Goal: Find specific page/section: Find specific page/section

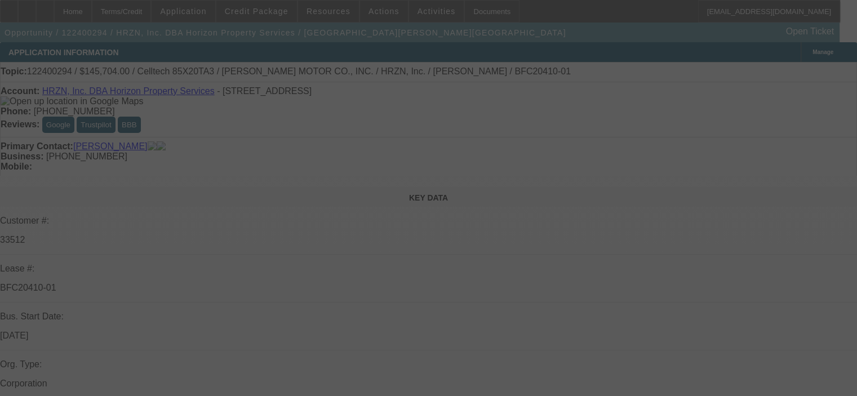
select select "0"
select select "6"
select select "0"
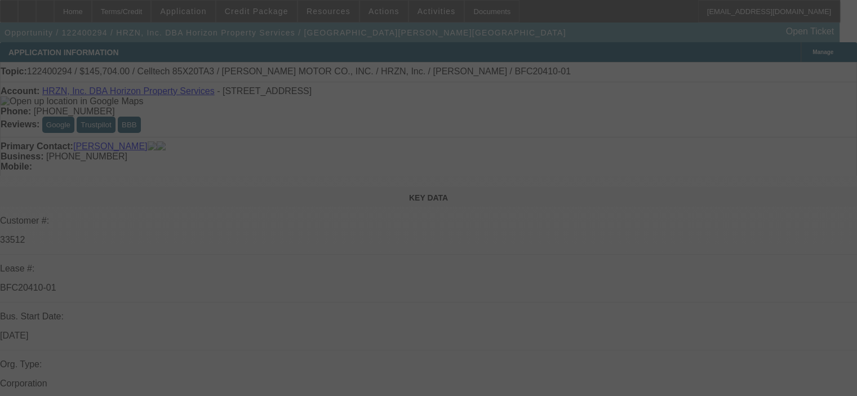
select select "0"
select select "6"
select select "0"
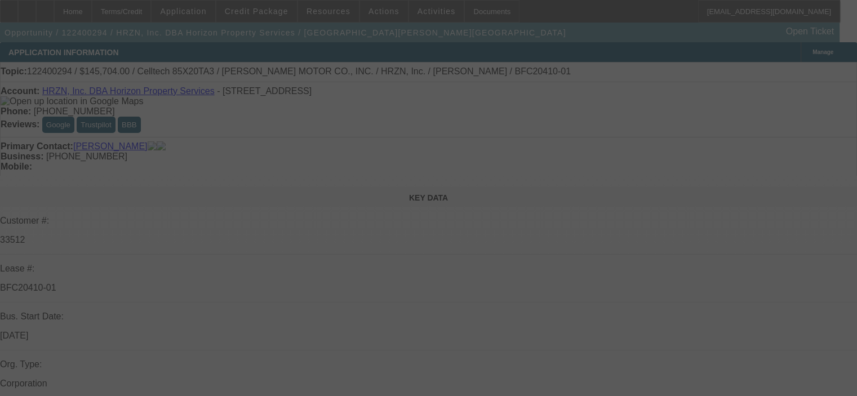
select select "0"
select select "6"
select select "0"
select select "2"
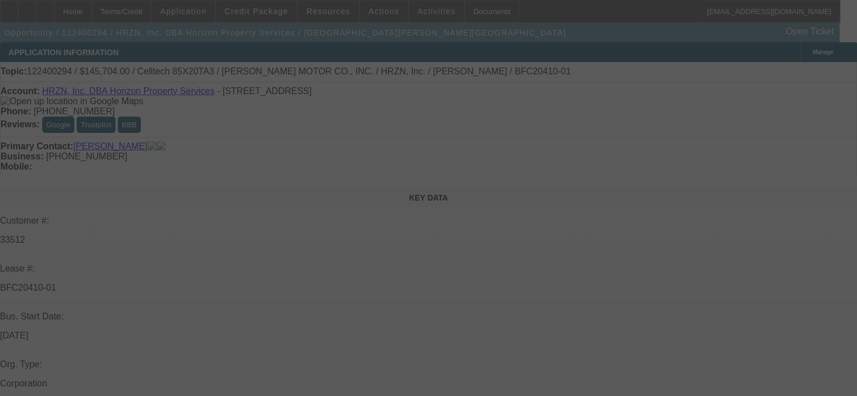
select select "0.1"
select select "4"
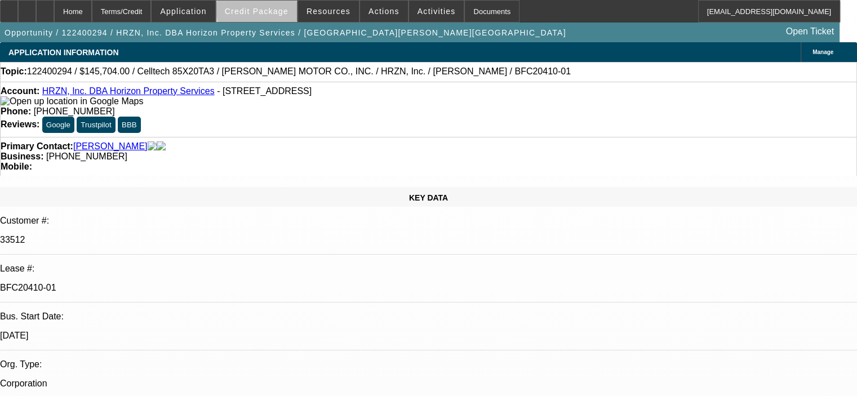
click at [275, 7] on span "Credit Package" at bounding box center [257, 11] width 64 height 9
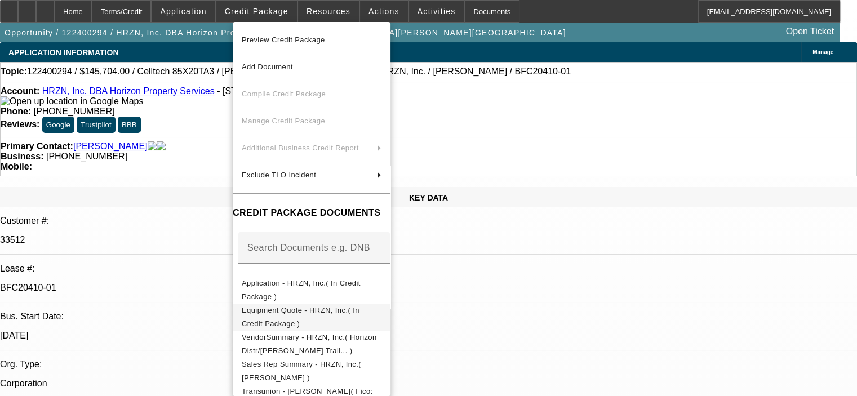
click at [338, 314] on span "Equipment Quote - HRZN, Inc.( In Credit Package )" at bounding box center [301, 317] width 118 height 22
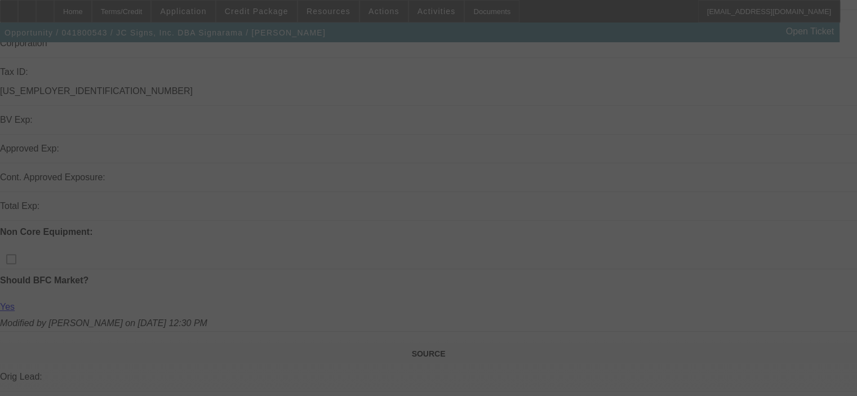
scroll to position [347, 0]
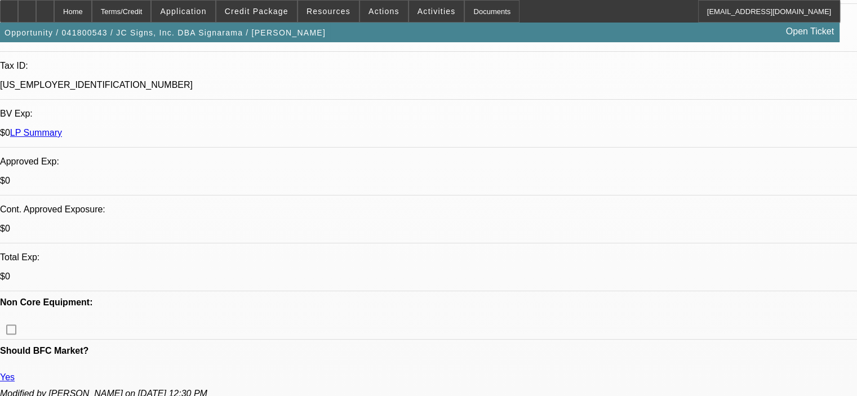
select select "0"
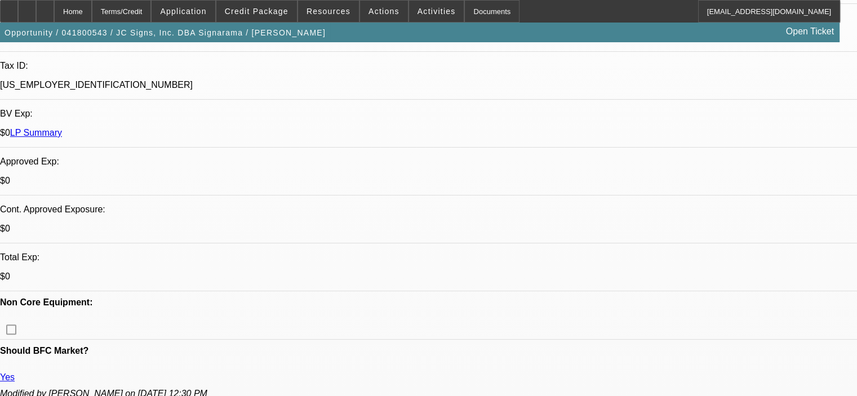
select select "0"
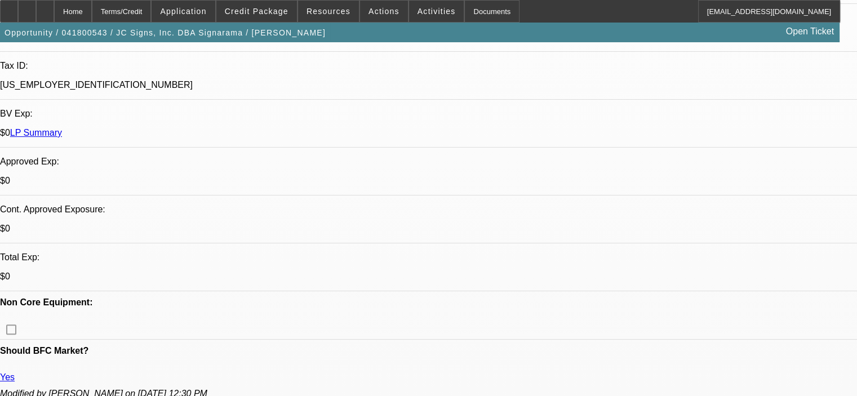
select select "0"
select select "1"
select select "6"
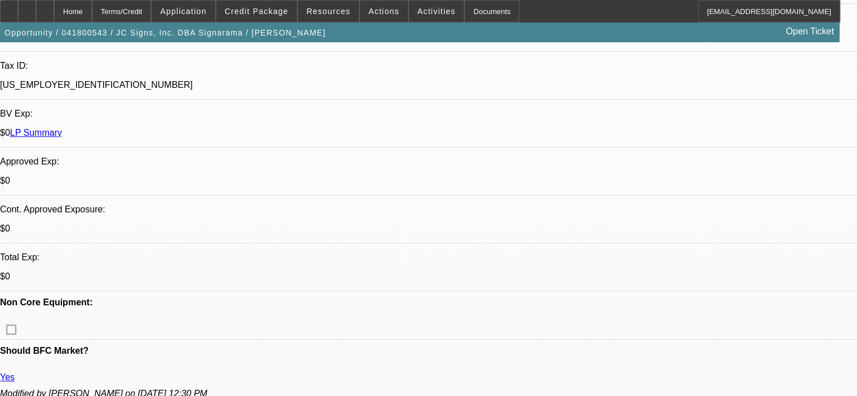
select select "1"
select select "2"
select select "1"
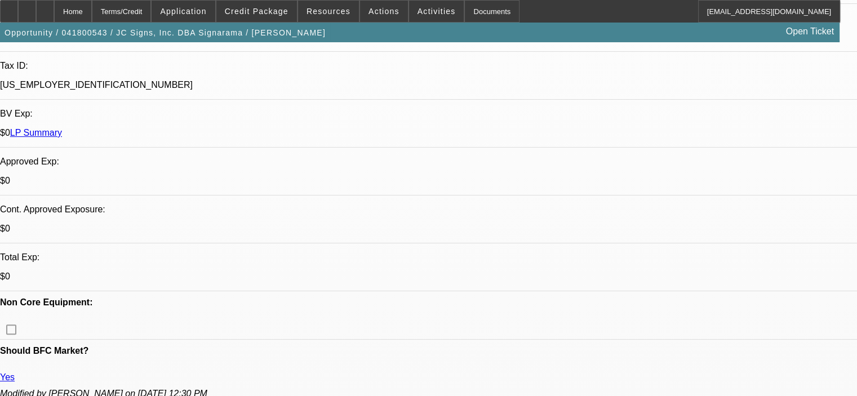
select select "2"
select select "1"
select select "2"
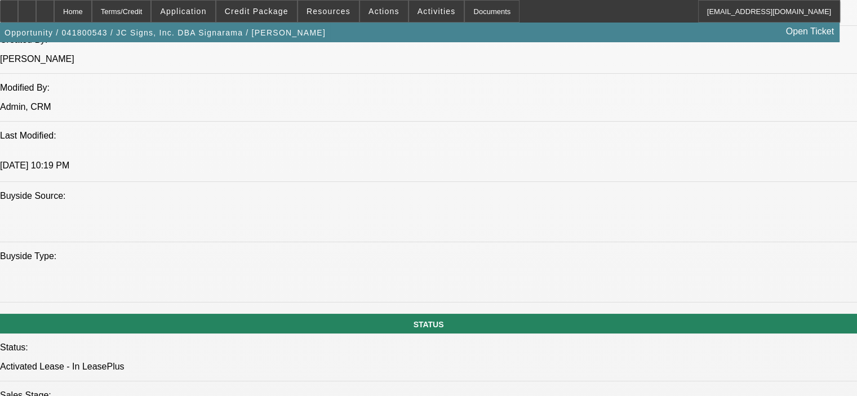
scroll to position [966, 0]
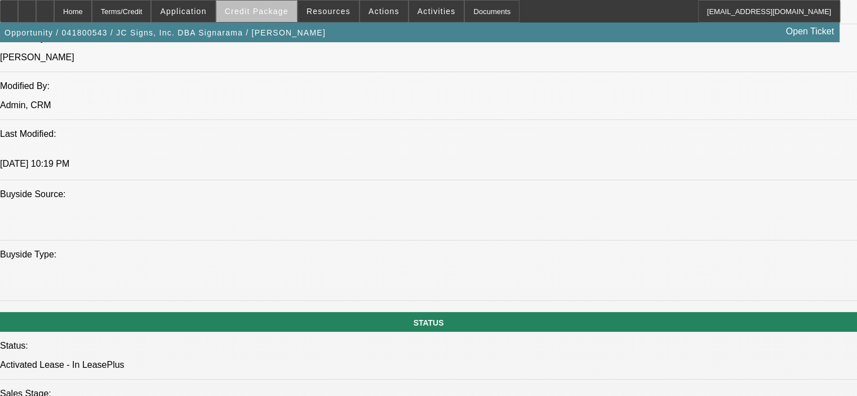
click at [281, 13] on span "Credit Package" at bounding box center [257, 11] width 64 height 9
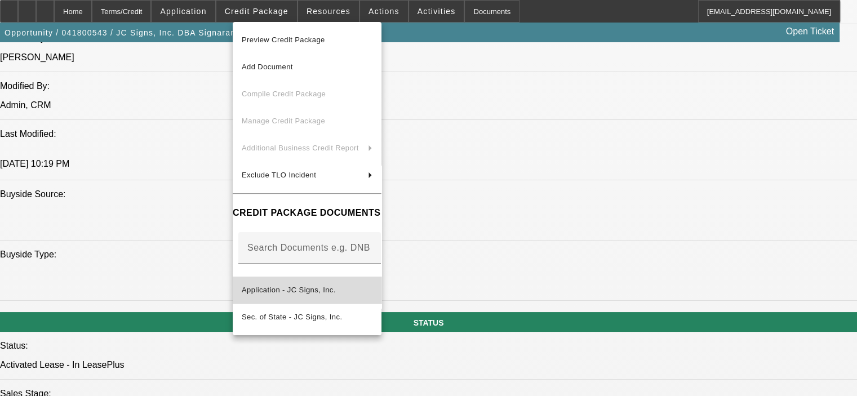
click at [327, 286] on span "Application - JC Signs, Inc." at bounding box center [289, 290] width 94 height 8
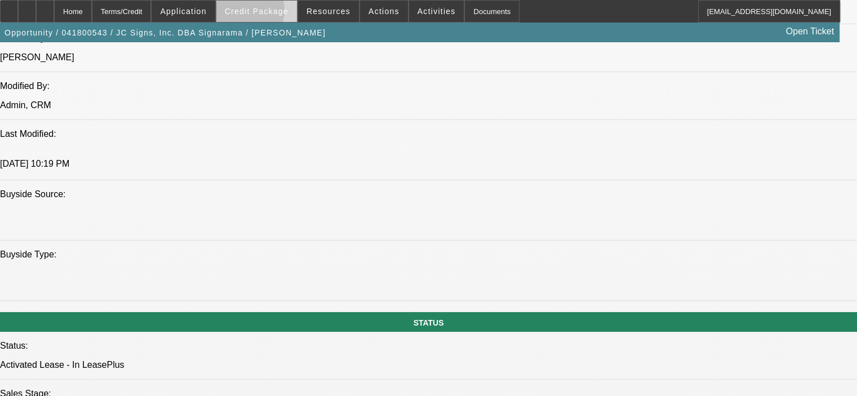
click at [263, 13] on span "Credit Package" at bounding box center [257, 11] width 64 height 9
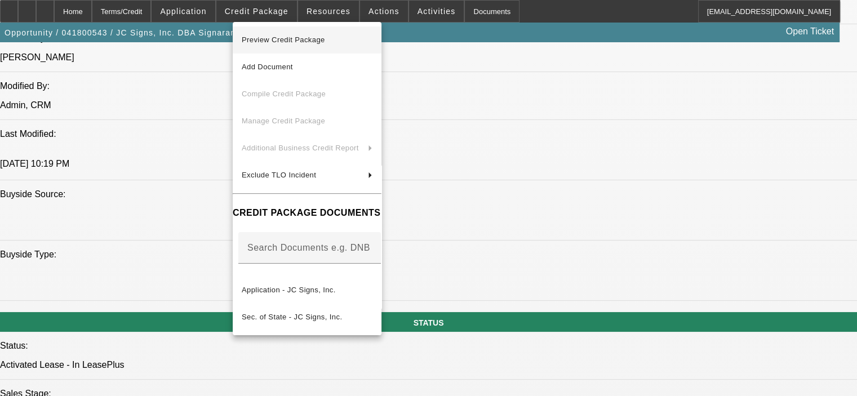
click at [273, 41] on span "Preview Credit Package" at bounding box center [283, 39] width 83 height 8
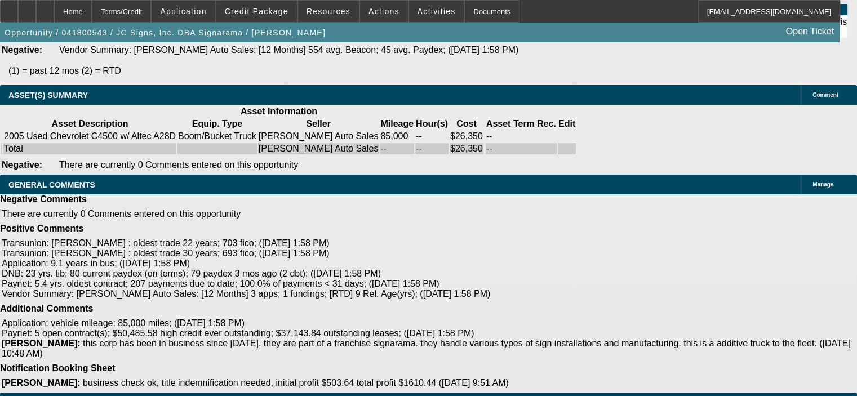
scroll to position [2421, 0]
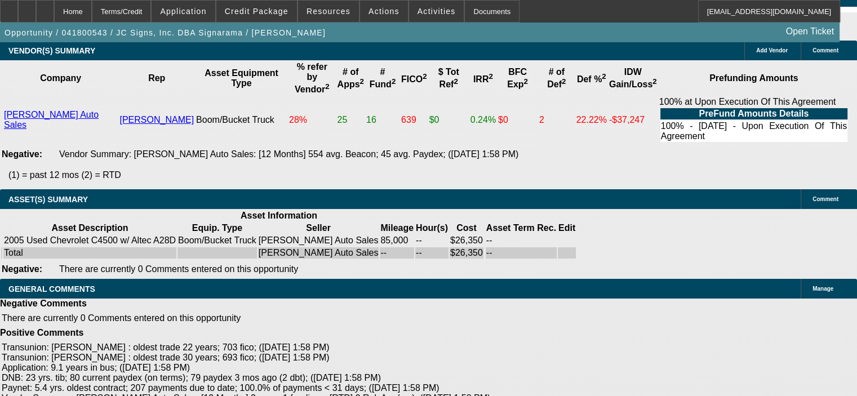
scroll to position [2308, 0]
